Goal: Transaction & Acquisition: Purchase product/service

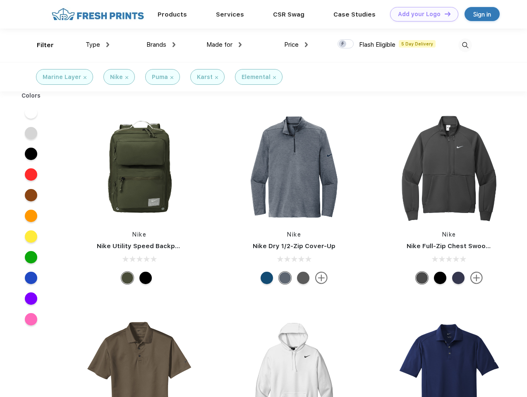
click at [421, 14] on link "Add your Logo Design Tool" at bounding box center [424, 14] width 68 height 14
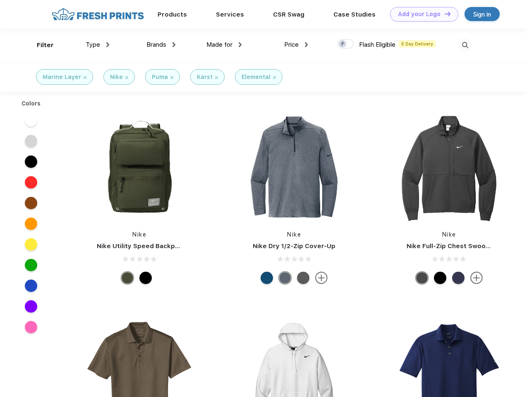
click at [40, 45] on div "Filter" at bounding box center [45, 46] width 17 height 10
click at [98, 45] on span "Type" at bounding box center [93, 44] width 14 height 7
click at [161, 45] on span "Brands" at bounding box center [157, 44] width 20 height 7
click at [224, 45] on span "Made for" at bounding box center [220, 44] width 26 height 7
click at [296, 45] on span "Price" at bounding box center [291, 44] width 14 height 7
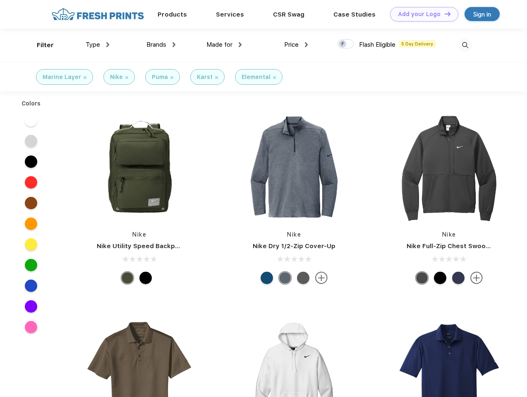
click at [346, 44] on div at bounding box center [346, 43] width 16 height 9
click at [343, 44] on input "checkbox" at bounding box center [340, 41] width 5 height 5
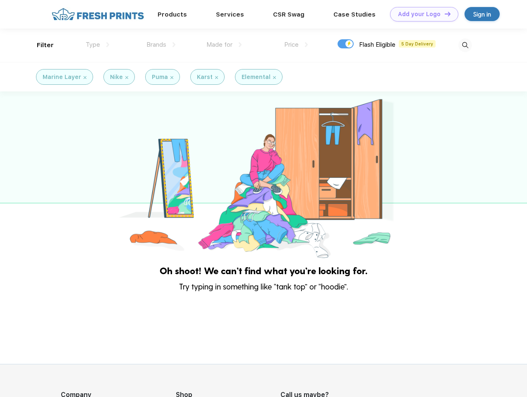
click at [465, 45] on img at bounding box center [466, 45] width 14 height 14
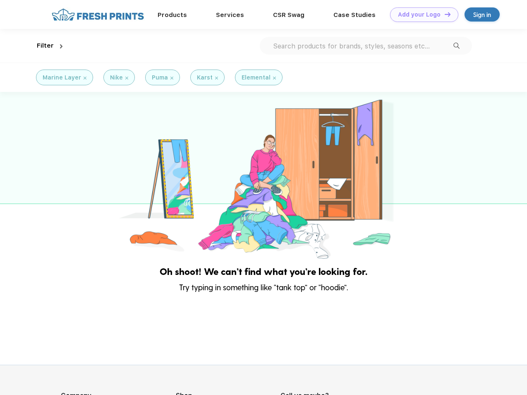
click at [31, 113] on div at bounding box center [263, 176] width 527 height 169
click at [31, 133] on div at bounding box center [263, 176] width 527 height 169
